Goal: Find specific page/section: Find specific page/section

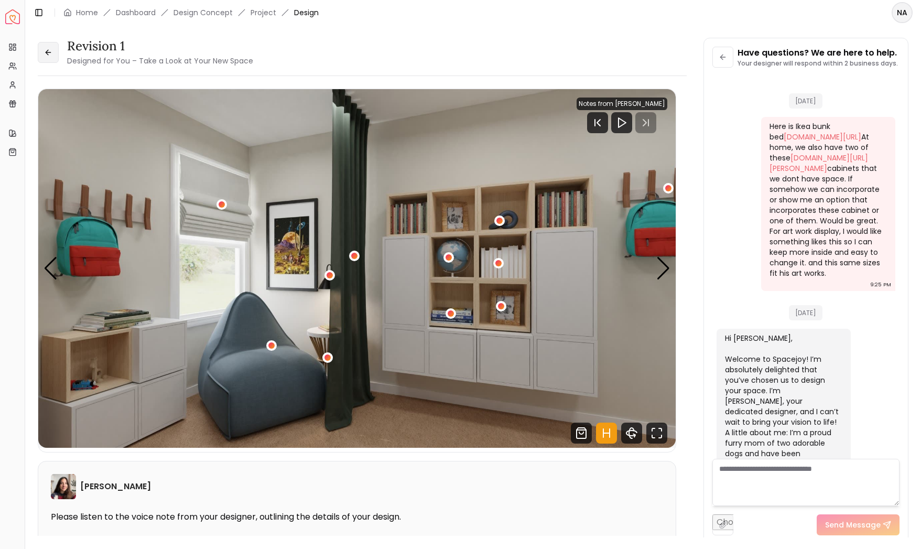
click at [45, 51] on icon at bounding box center [48, 52] width 8 height 8
click at [54, 51] on button at bounding box center [48, 52] width 21 height 21
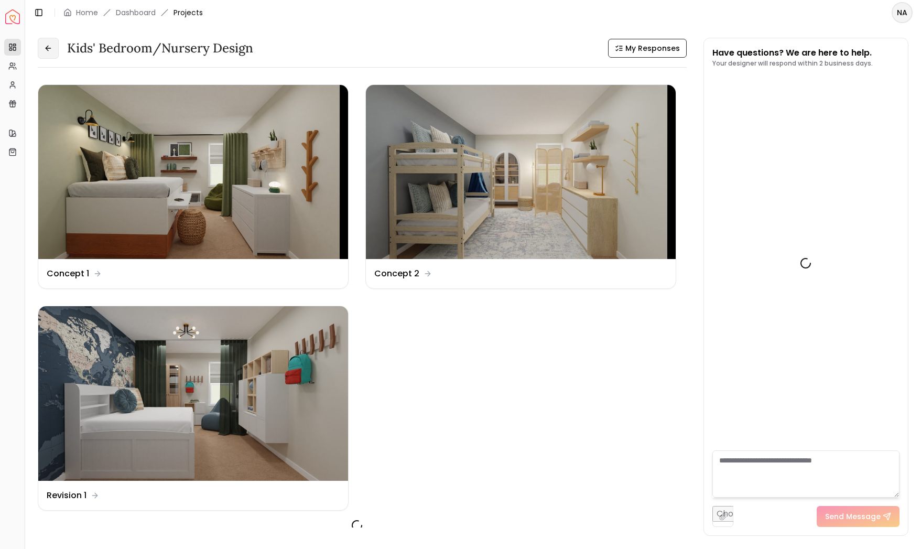
click at [51, 50] on icon at bounding box center [48, 48] width 8 height 8
drag, startPoint x: 51, startPoint y: 50, endPoint x: 87, endPoint y: 11, distance: 53.4
click at [87, 11] on link "Home" at bounding box center [87, 12] width 22 height 10
click at [83, 14] on link "Home" at bounding box center [87, 12] width 22 height 10
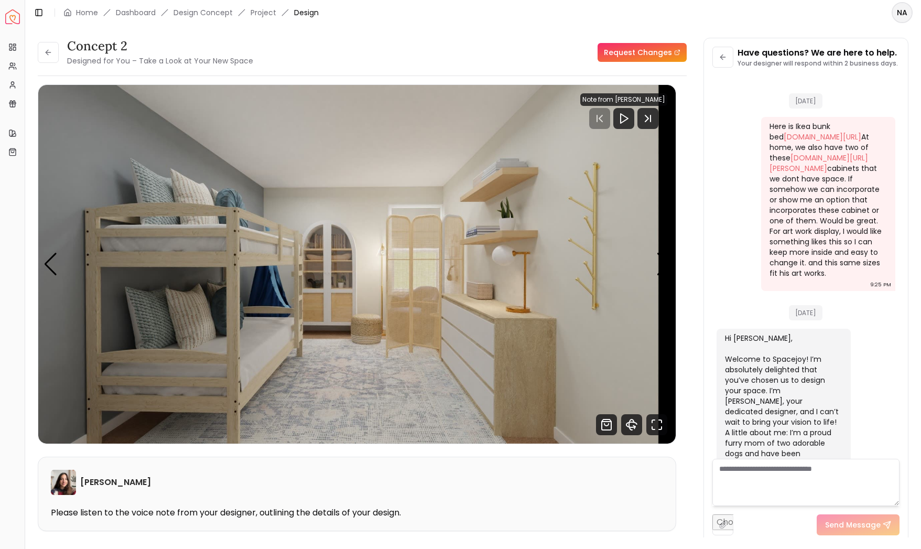
scroll to position [3043, 0]
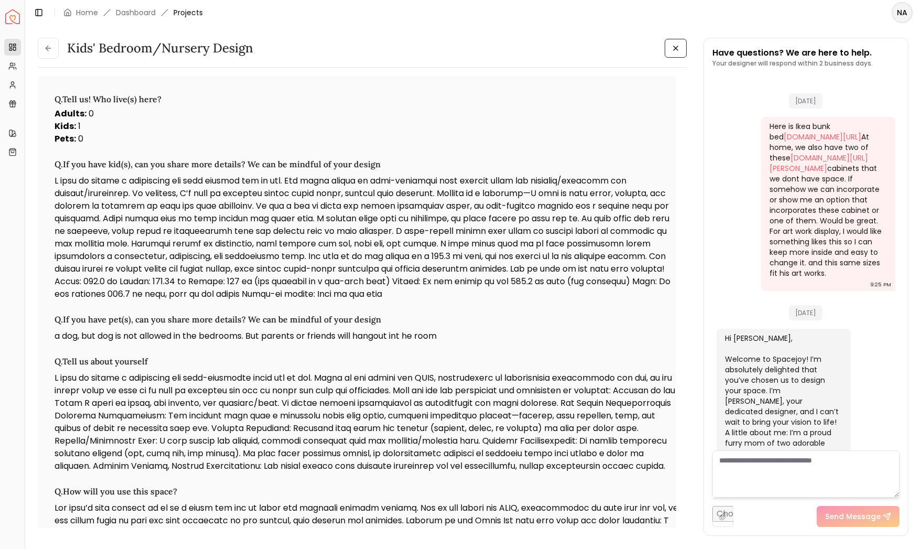
scroll to position [3052, 0]
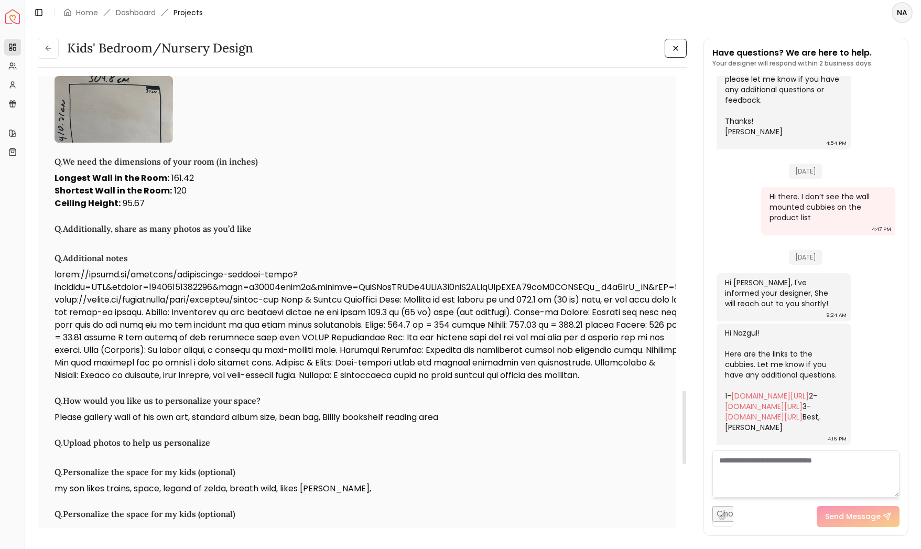
click at [80, 209] on strong "Ceiling Height :" at bounding box center [88, 203] width 66 height 12
drag, startPoint x: 150, startPoint y: 222, endPoint x: 57, endPoint y: 195, distance: 97.6
click at [57, 195] on div "Longest Wall in the Room : 161.42 Shortest Wall in the Room : 120 Ceiling Heigh…" at bounding box center [367, 191] width 625 height 38
drag, startPoint x: 67, startPoint y: 180, endPoint x: 158, endPoint y: 243, distance: 110.8
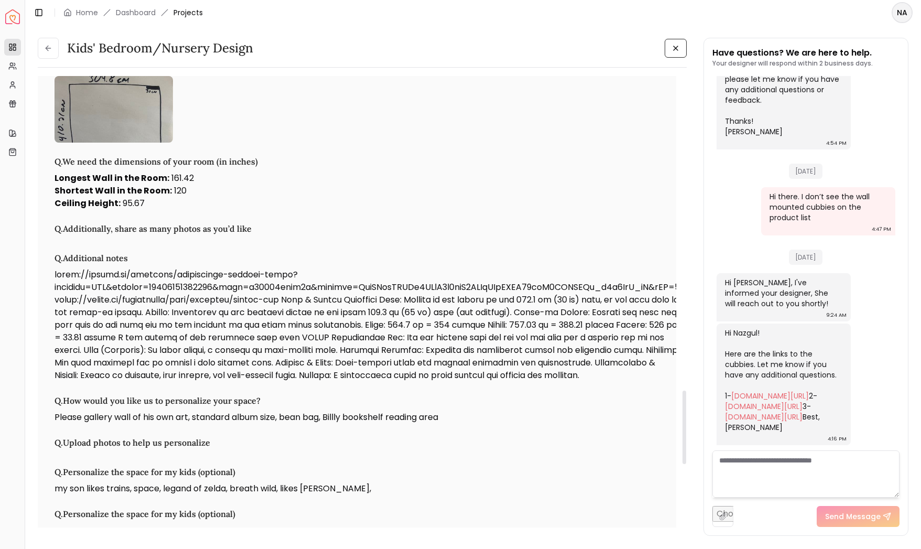
click at [166, 210] on p "Ceiling Height : 95.67" at bounding box center [367, 203] width 625 height 13
click at [164, 210] on p "Ceiling Height : 95.67" at bounding box center [367, 203] width 625 height 13
click at [146, 210] on p "Ceiling Height : 95.67" at bounding box center [367, 203] width 625 height 13
click at [134, 210] on p "Ceiling Height : 95.67" at bounding box center [367, 203] width 625 height 13
click at [56, 196] on div "Longest Wall in the Room : 161.42 Shortest Wall in the Room : 120 Ceiling Heigh…" at bounding box center [367, 191] width 625 height 38
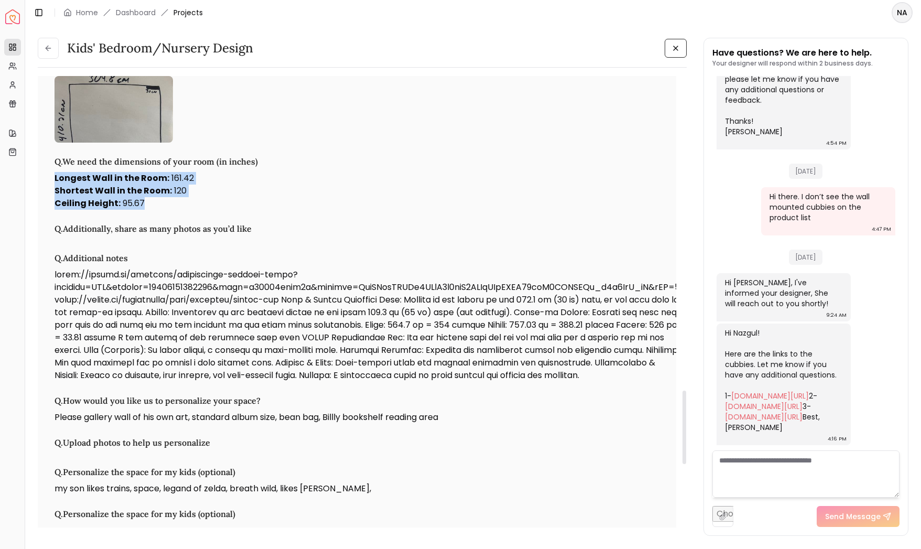
copy div "Longest Wall in the Room : 161.42 Shortest Wall in the Room : 120 Ceiling Heigh…"
